Goal: Transaction & Acquisition: Obtain resource

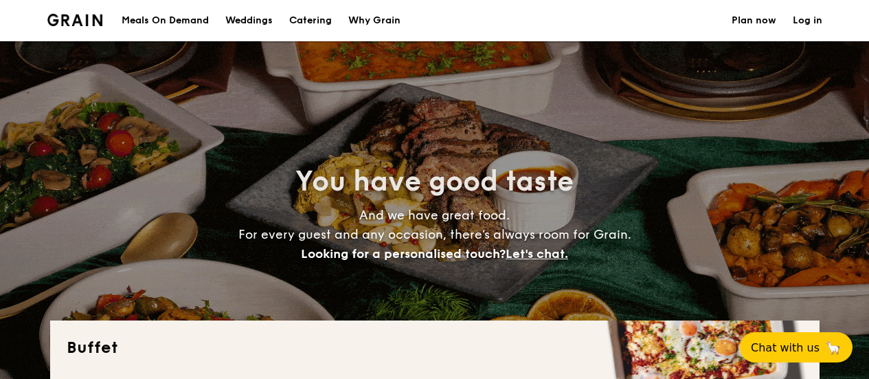
select select
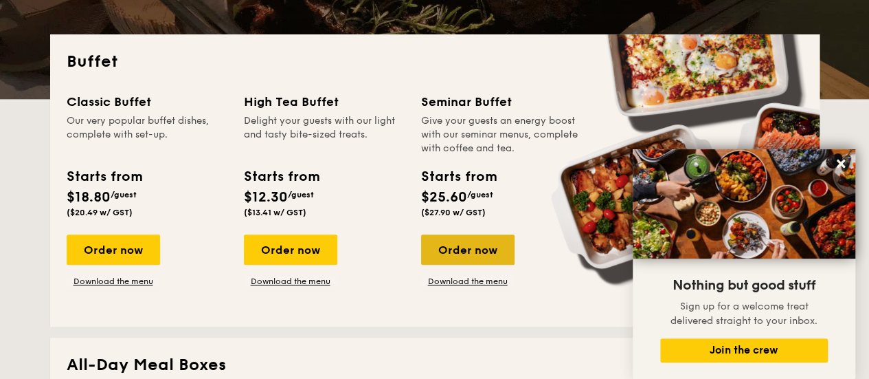
scroll to position [289, 0]
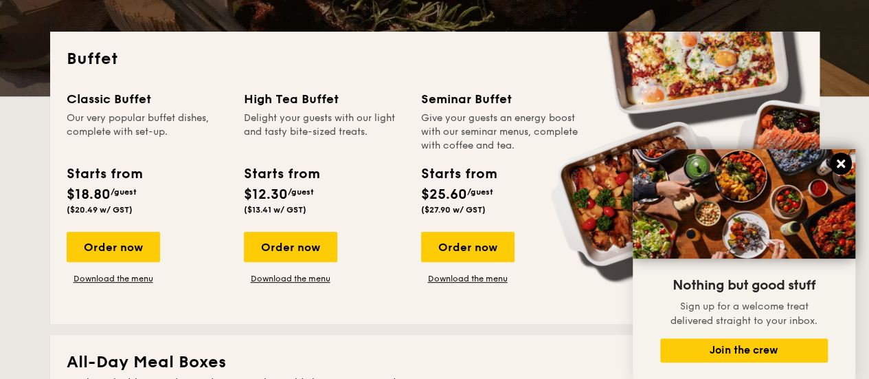
click at [844, 164] on icon at bounding box center [841, 163] width 12 height 12
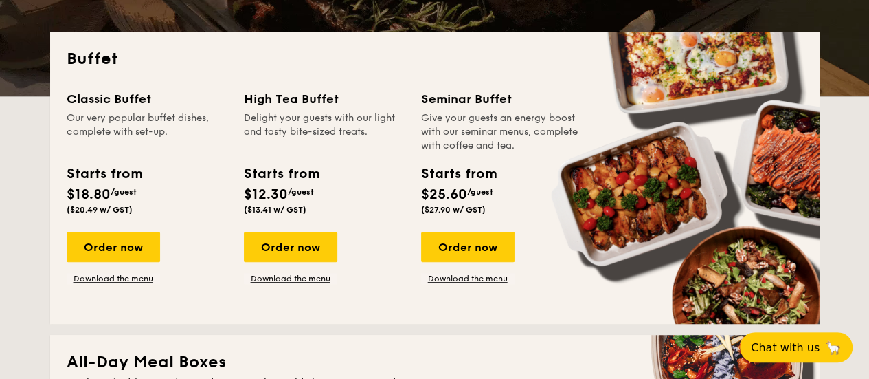
scroll to position [464, 0]
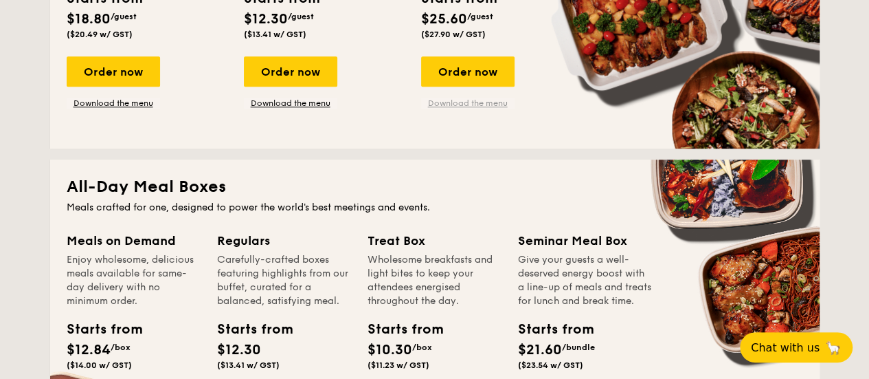
click at [460, 106] on link "Download the menu" at bounding box center [467, 103] width 93 height 11
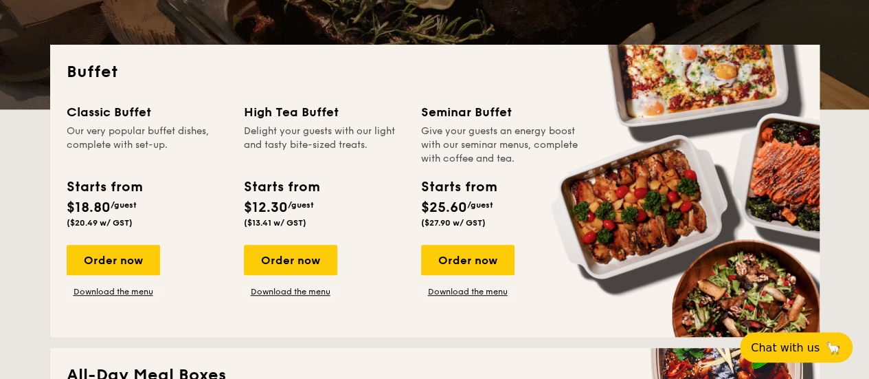
scroll to position [273, 0]
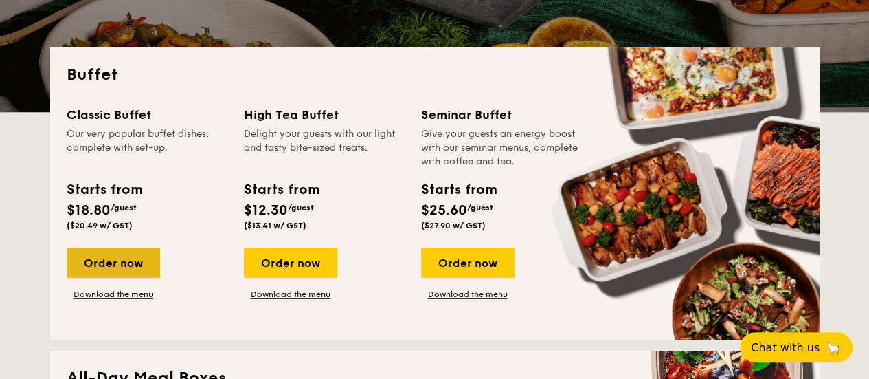
click at [73, 252] on div "Order now" at bounding box center [113, 262] width 93 height 30
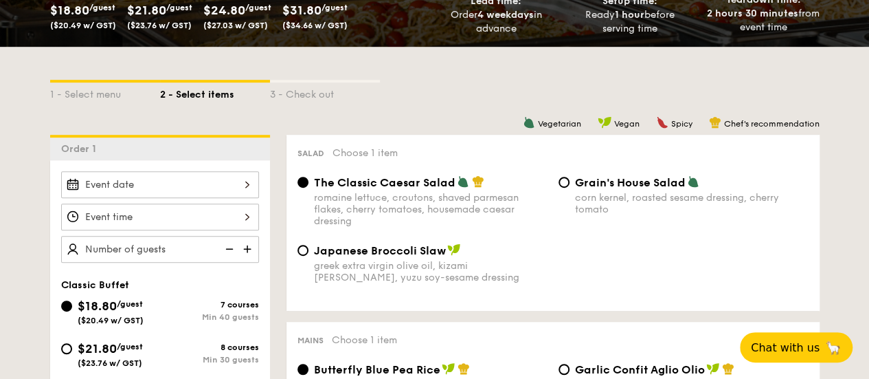
scroll to position [252, 0]
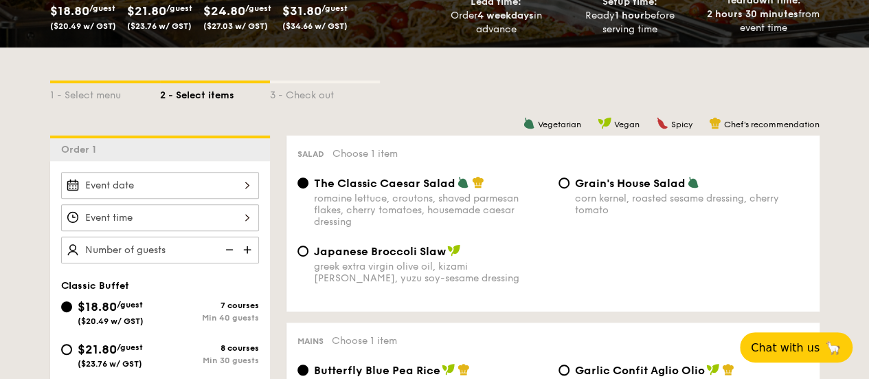
select select
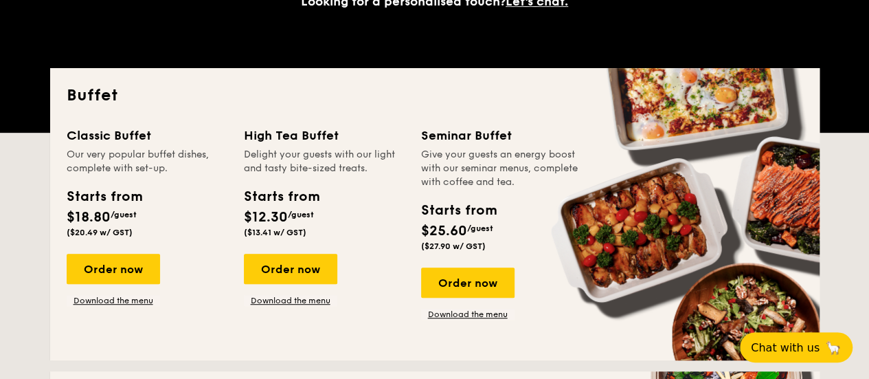
scroll to position [273, 0]
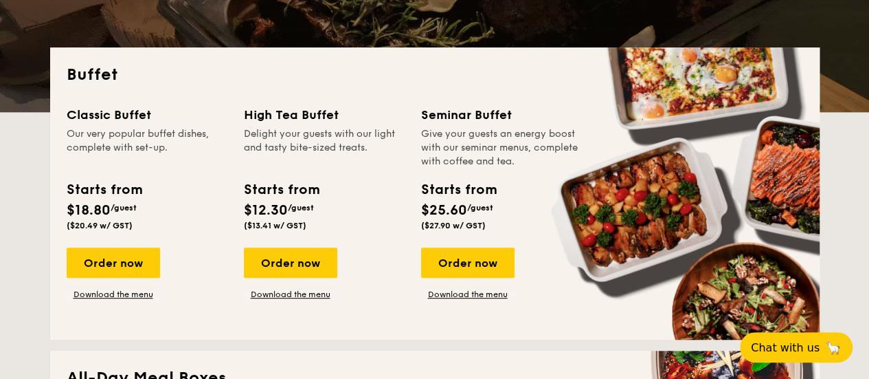
click at [138, 302] on div "Classic Buffet Our very popular buffet dishes, complete with set-up. Starts fro…" at bounding box center [435, 214] width 737 height 218
click at [95, 290] on link "Download the menu" at bounding box center [113, 294] width 93 height 11
